Goal: Task Accomplishment & Management: Complete application form

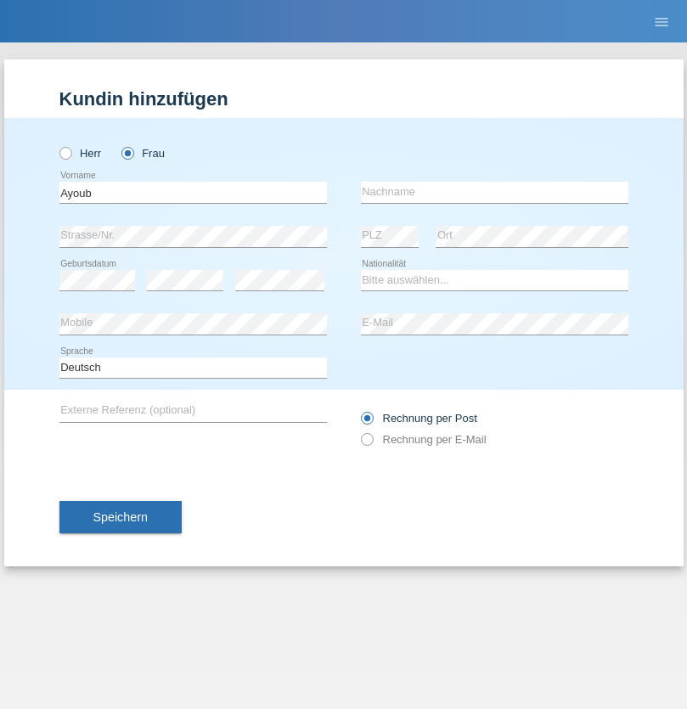
type input "Ayoub"
click at [494, 192] on input "text" at bounding box center [495, 192] width 268 height 21
type input "Bougatef"
select select "CH"
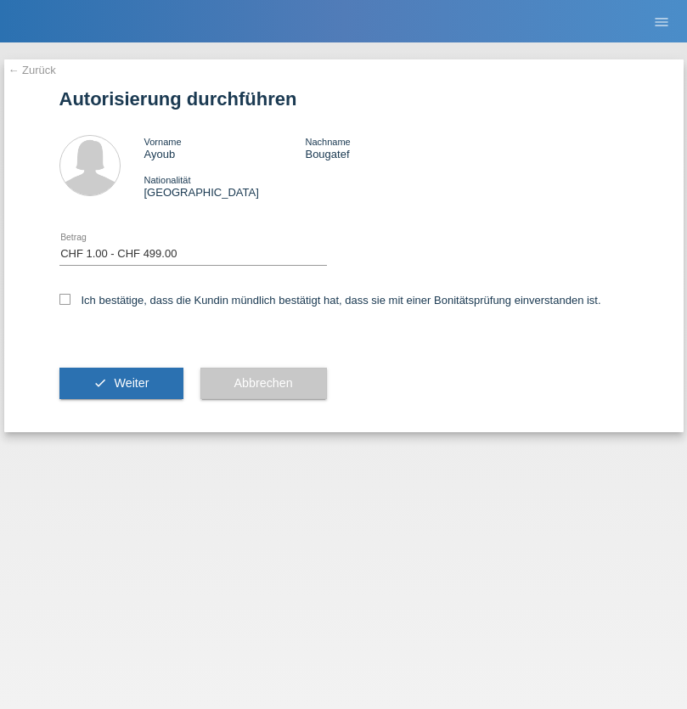
select select "1"
checkbox input "true"
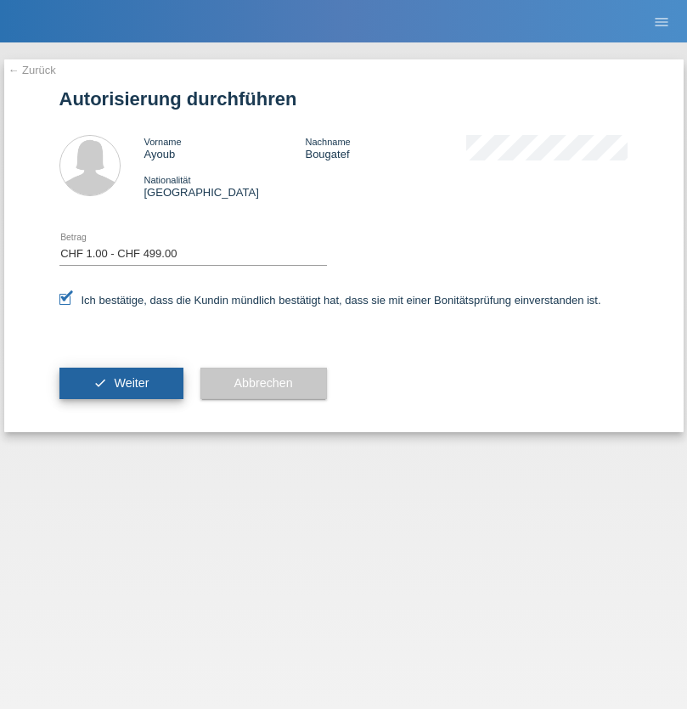
click at [121, 383] on span "Weiter" at bounding box center [131, 383] width 35 height 14
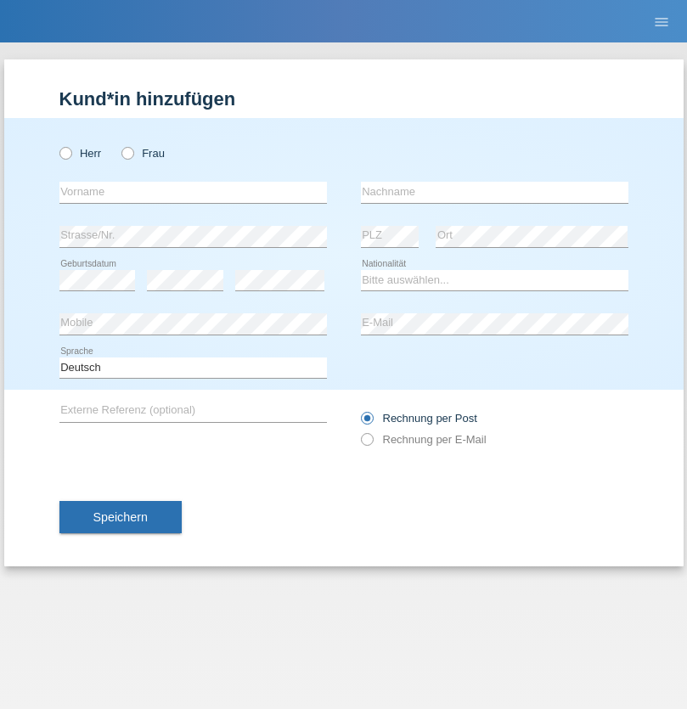
radio input "true"
click at [193, 192] on input "text" at bounding box center [193, 192] width 268 height 21
type input "Karol"
click at [494, 192] on input "text" at bounding box center [495, 192] width 268 height 21
type input "Szywacz"
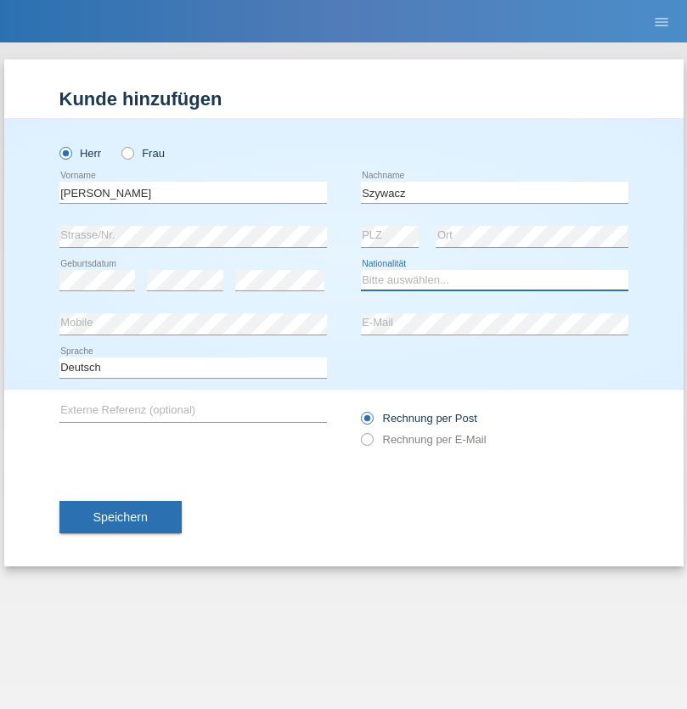
select select "PL"
select select "C"
select select "20"
select select "04"
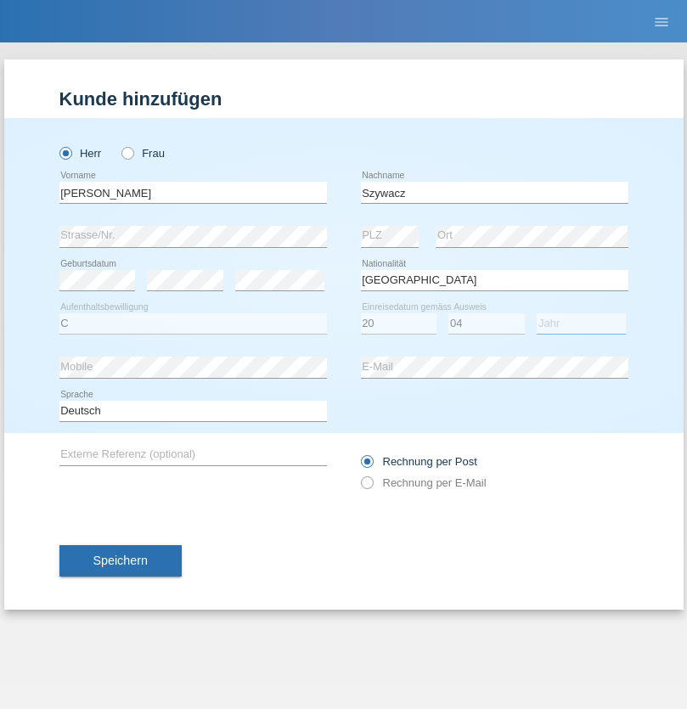
select select "2021"
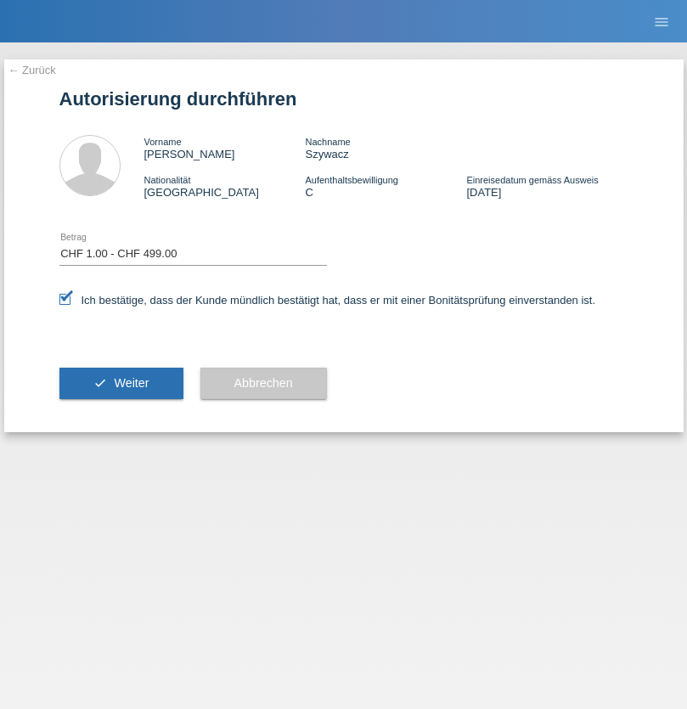
select select "1"
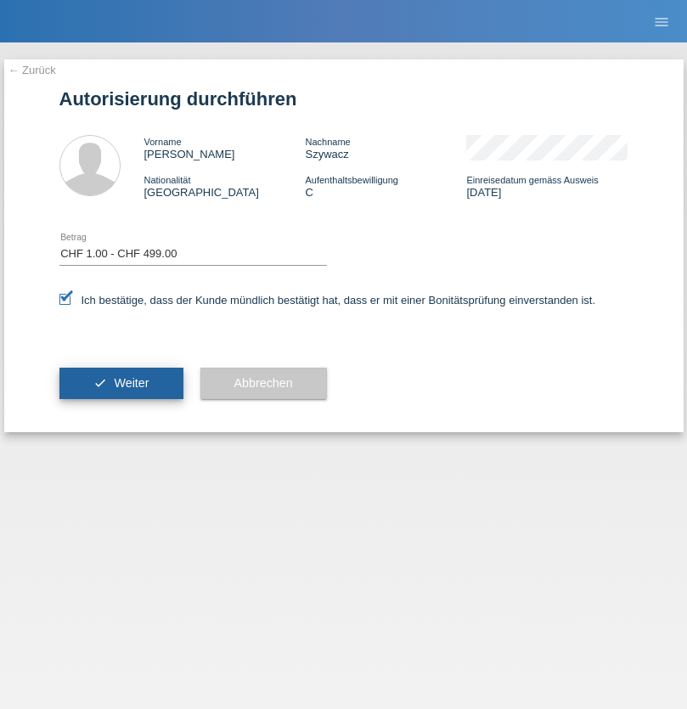
click at [121, 383] on span "Weiter" at bounding box center [131, 383] width 35 height 14
